Goal: Task Accomplishment & Management: Complete application form

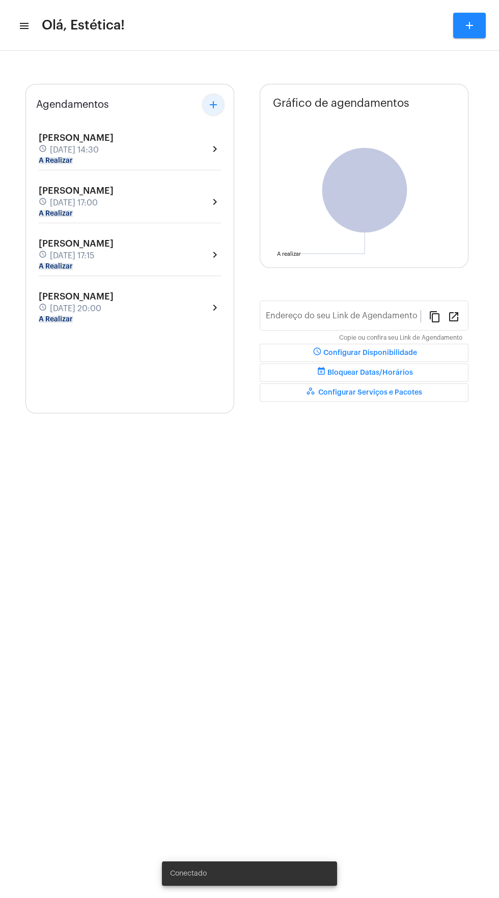
click at [218, 108] on mat-icon "add" at bounding box center [213, 105] width 12 height 12
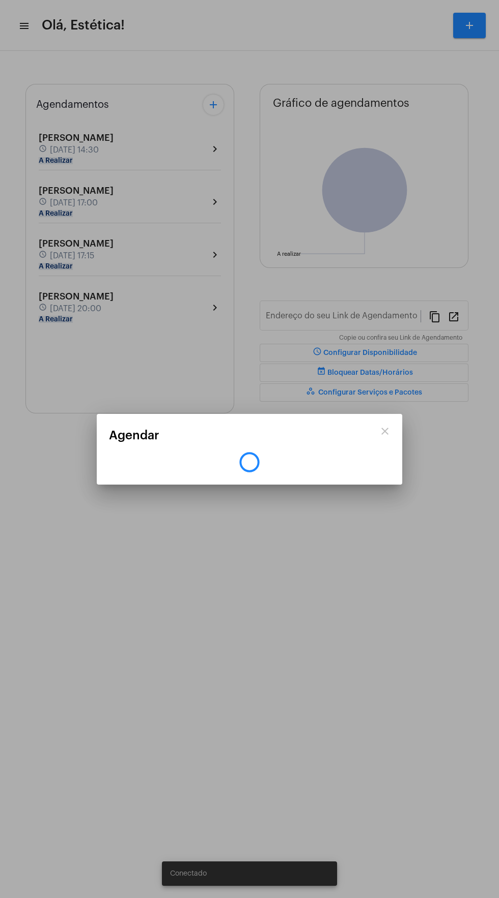
type input "[URL][DOMAIN_NAME]"
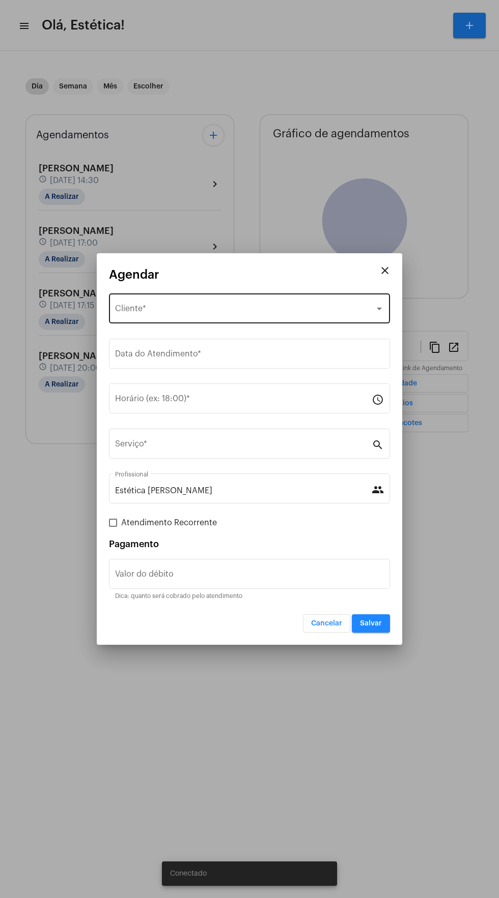
click at [251, 315] on div "Selecione o Cliente" at bounding box center [244, 310] width 259 height 9
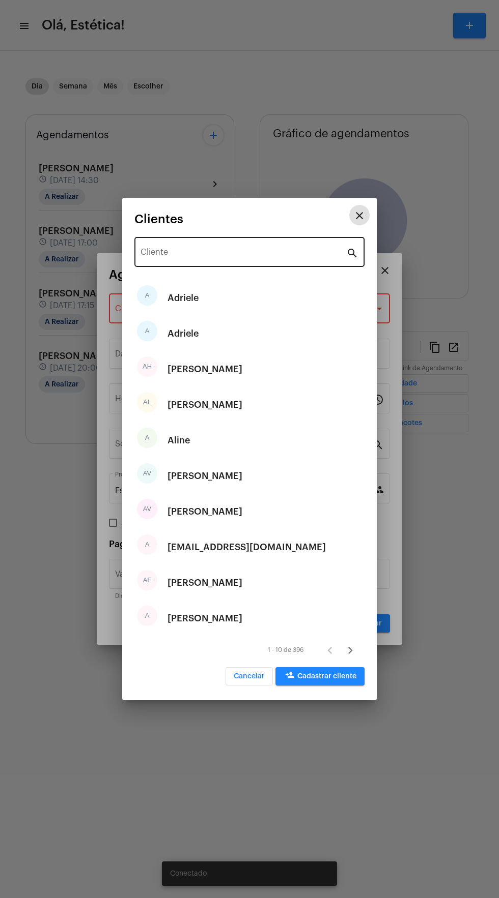
click at [245, 255] on input "Cliente" at bounding box center [243, 254] width 206 height 9
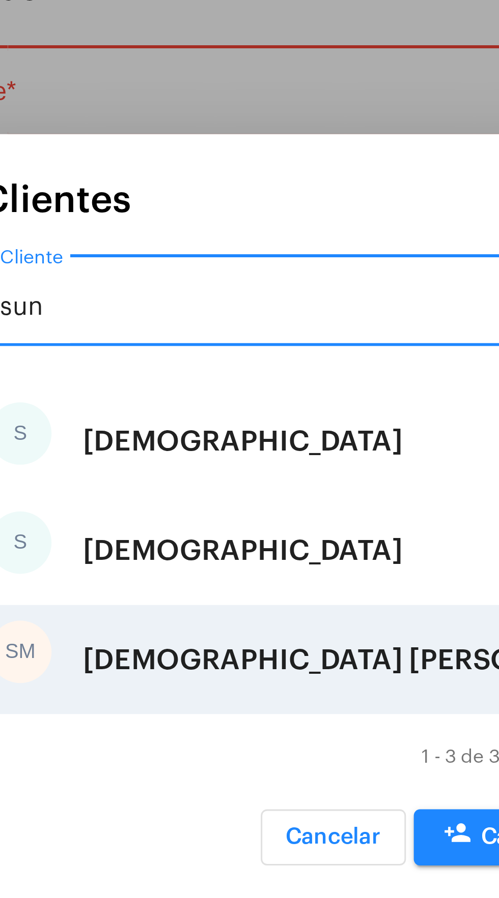
type input "sun"
click at [238, 490] on div "[DEMOGRAPHIC_DATA] [PERSON_NAME]" at bounding box center [257, 494] width 181 height 31
type input "R$"
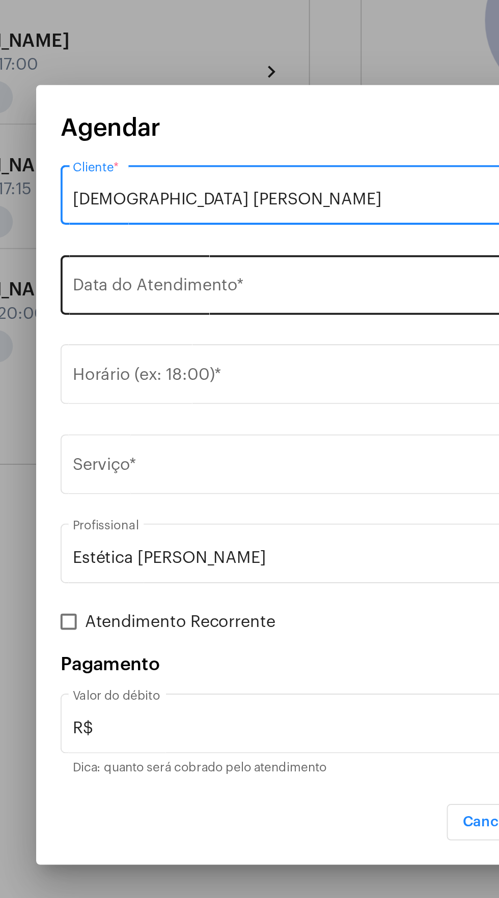
click at [234, 355] on input "Data do Atendimento *" at bounding box center [249, 356] width 269 height 9
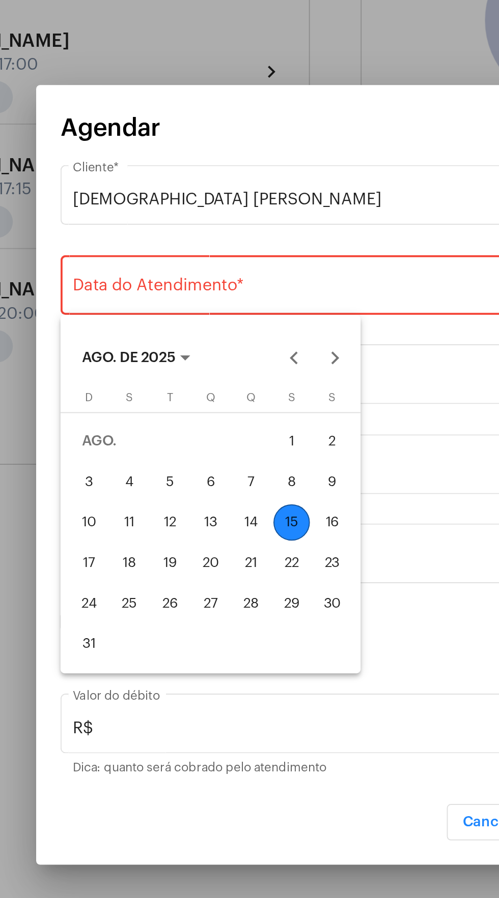
click at [230, 493] on div "22" at bounding box center [225, 493] width 18 height 18
type input "[DATE]"
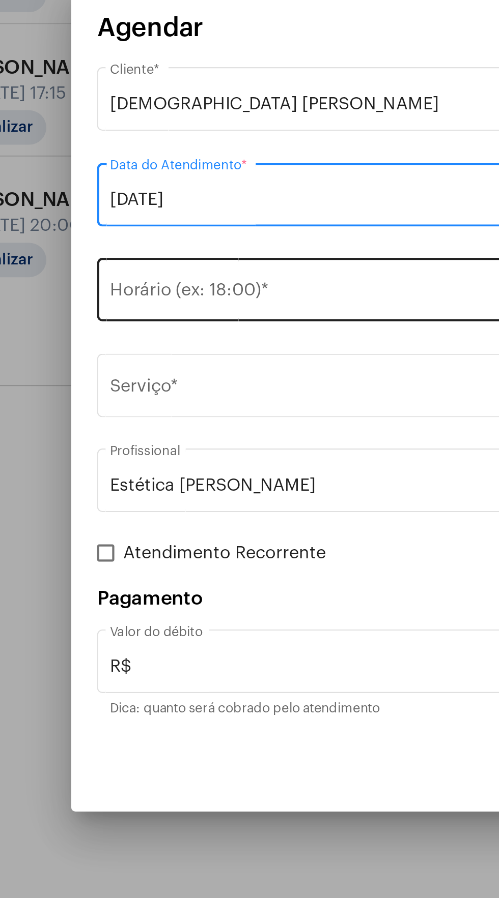
click at [193, 397] on input "Horário (ex: 18:00) *" at bounding box center [243, 400] width 256 height 9
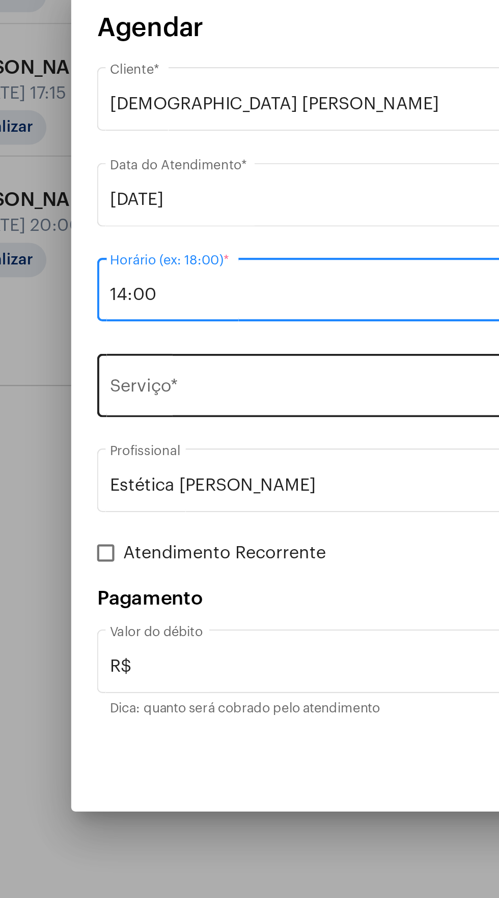
type input "14:00"
click at [232, 442] on input "Serviço *" at bounding box center [243, 446] width 256 height 9
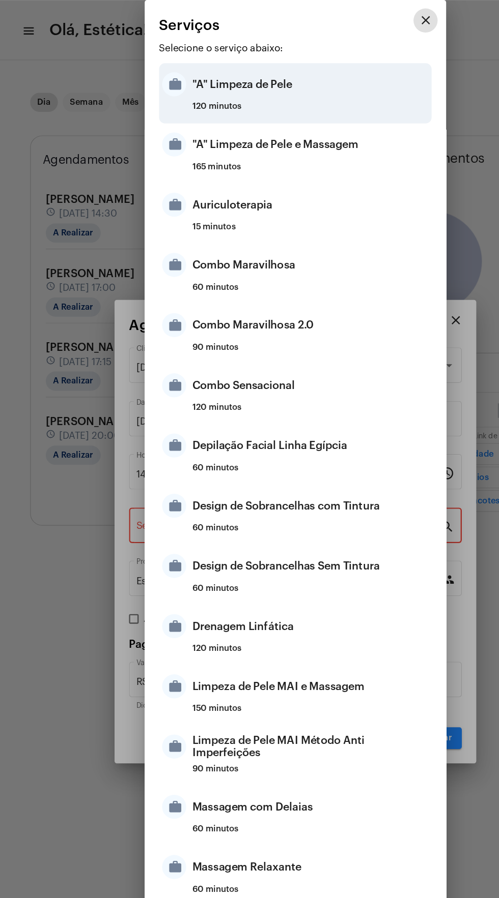
click at [242, 71] on div ""A" Limpeza de Pele" at bounding box center [261, 71] width 199 height 31
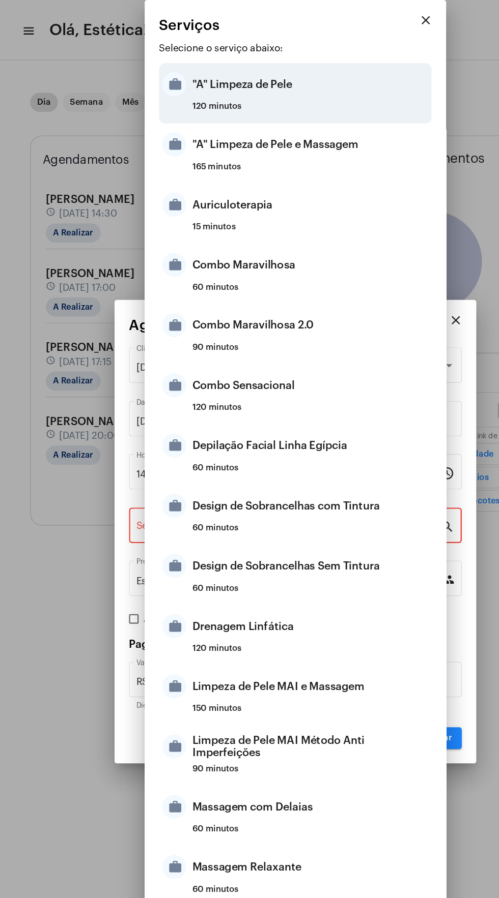
type input ""A" Limpeza de Pele"
type input "R$ 120"
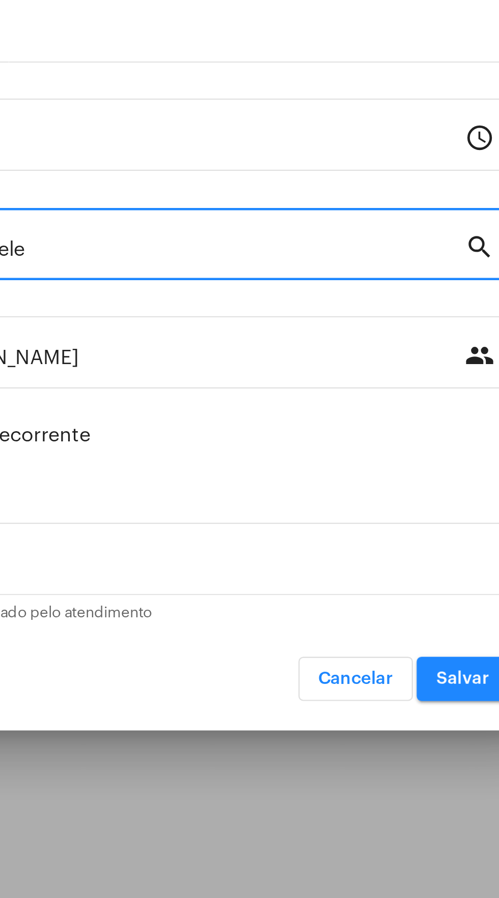
click at [370, 623] on span "Salvar" at bounding box center [371, 623] width 22 height 7
